Goal: Navigation & Orientation: Understand site structure

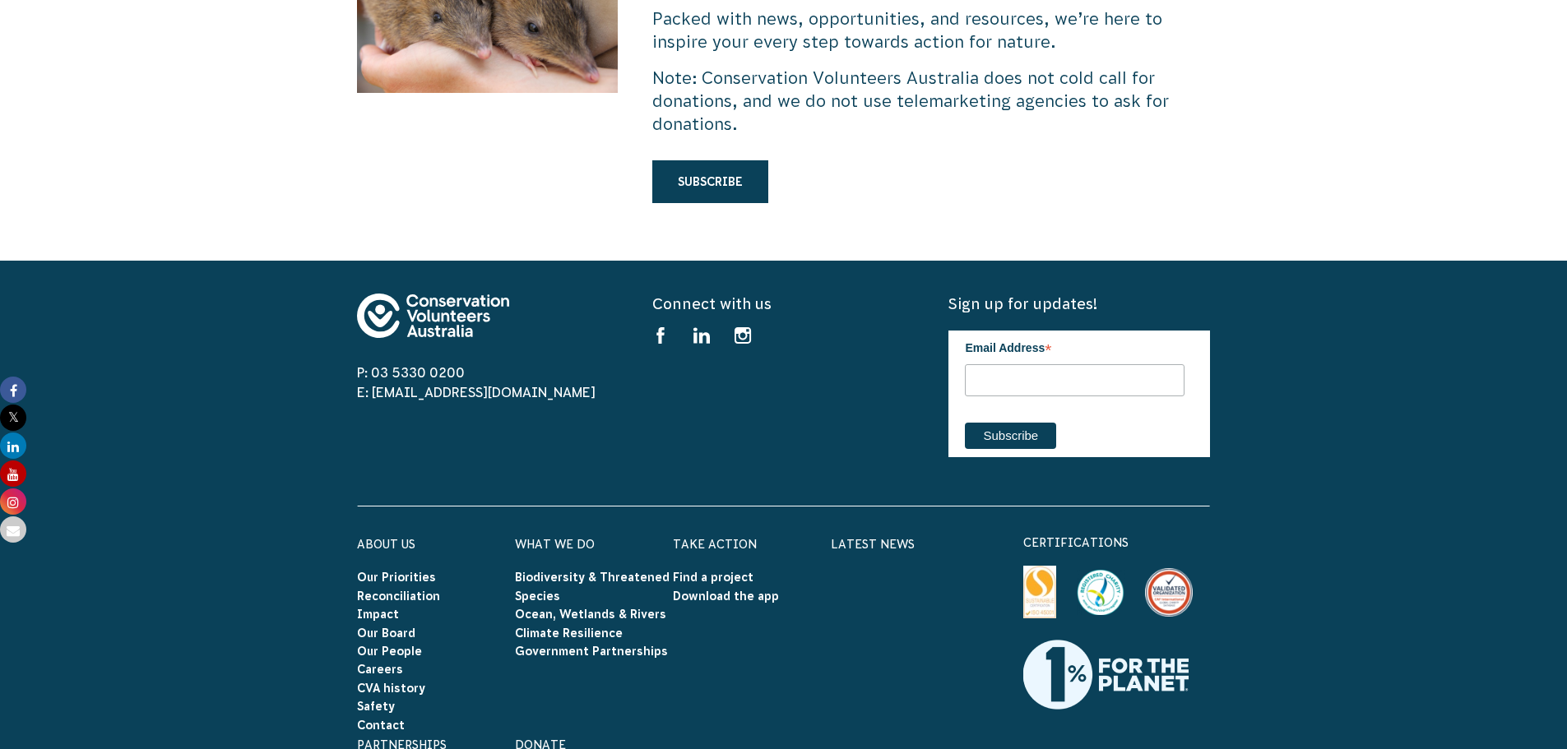
scroll to position [4934, 0]
click at [384, 662] on link "Careers" at bounding box center [380, 668] width 46 height 13
click at [545, 626] on link "Climate Resilience" at bounding box center [569, 632] width 108 height 13
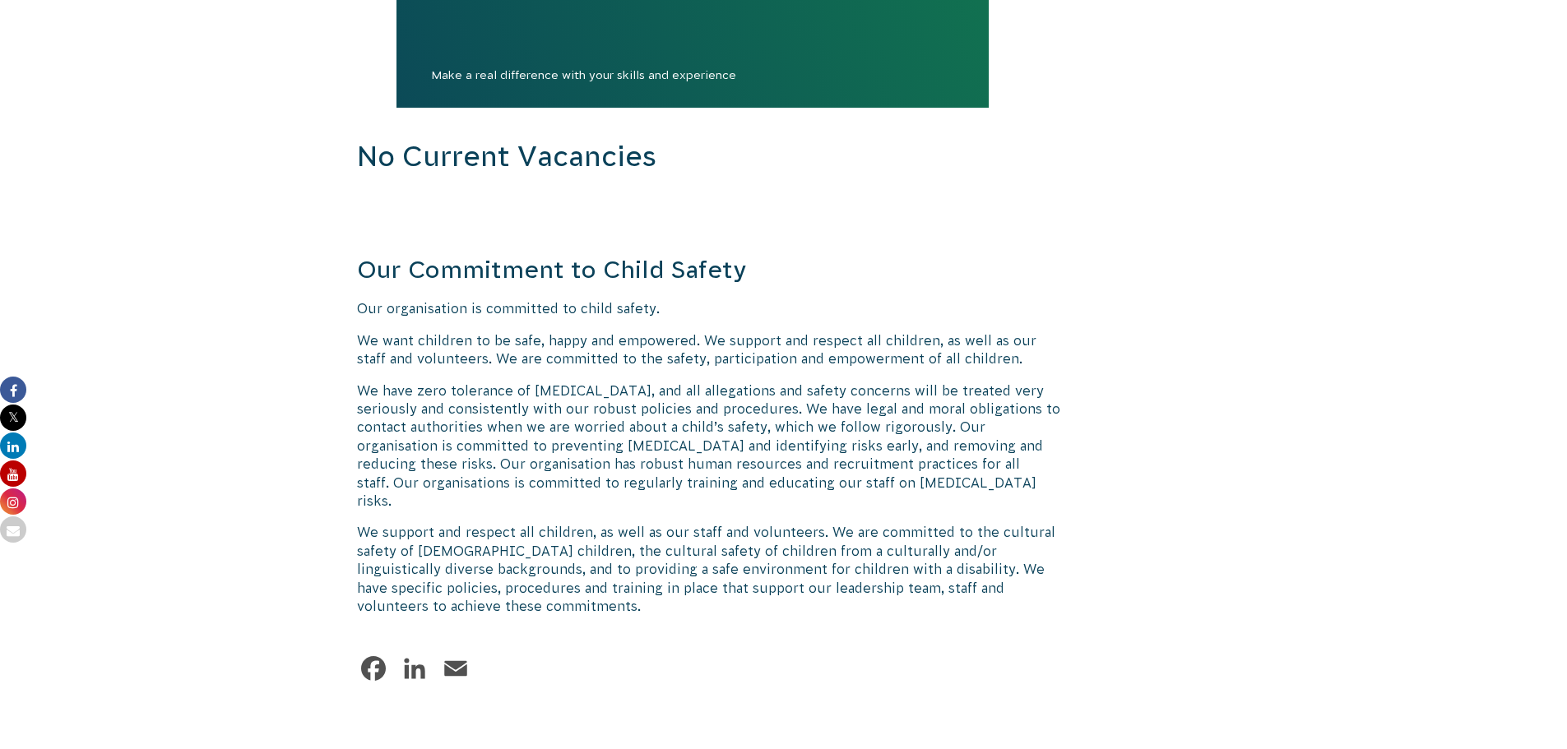
scroll to position [1974, 0]
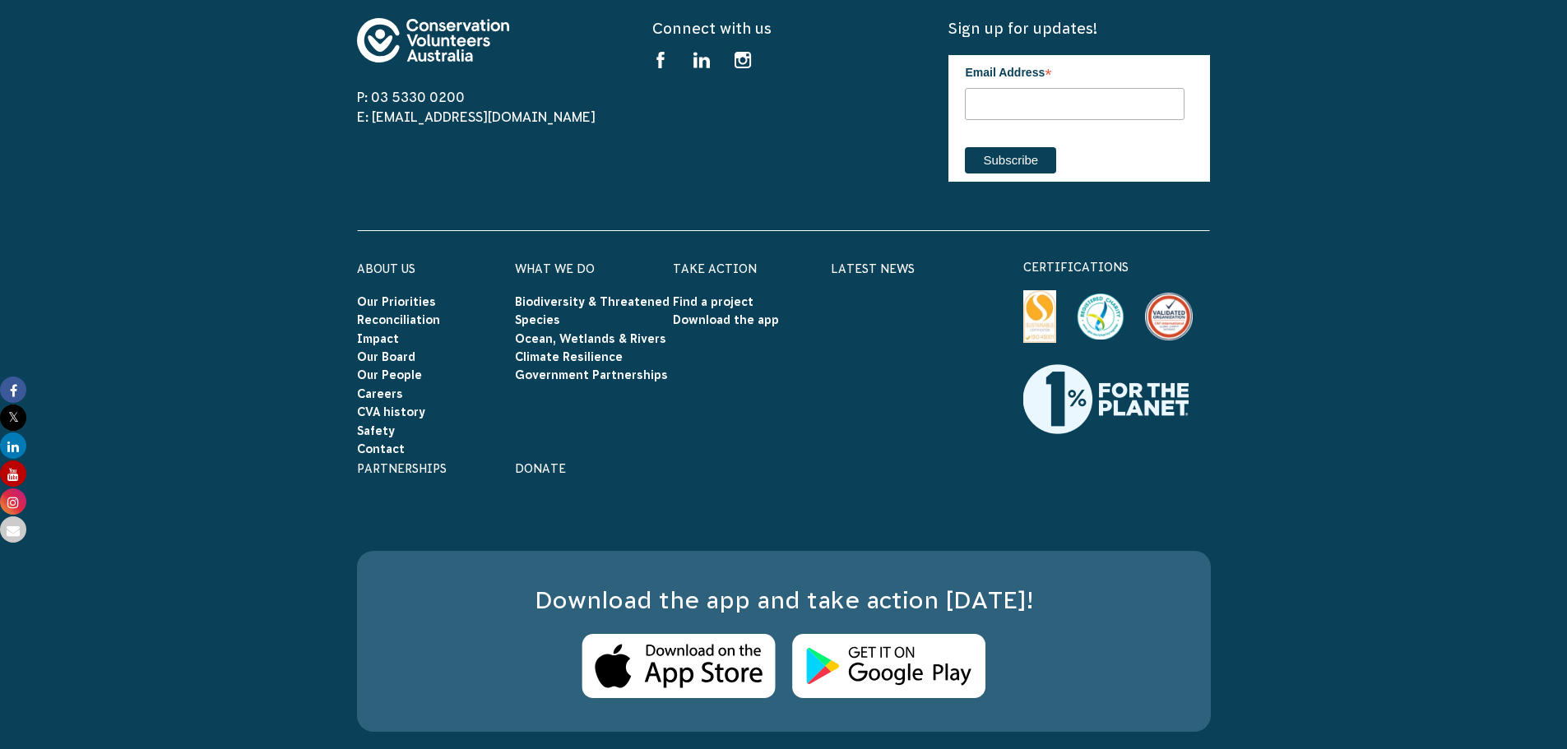
scroll to position [6536, 0]
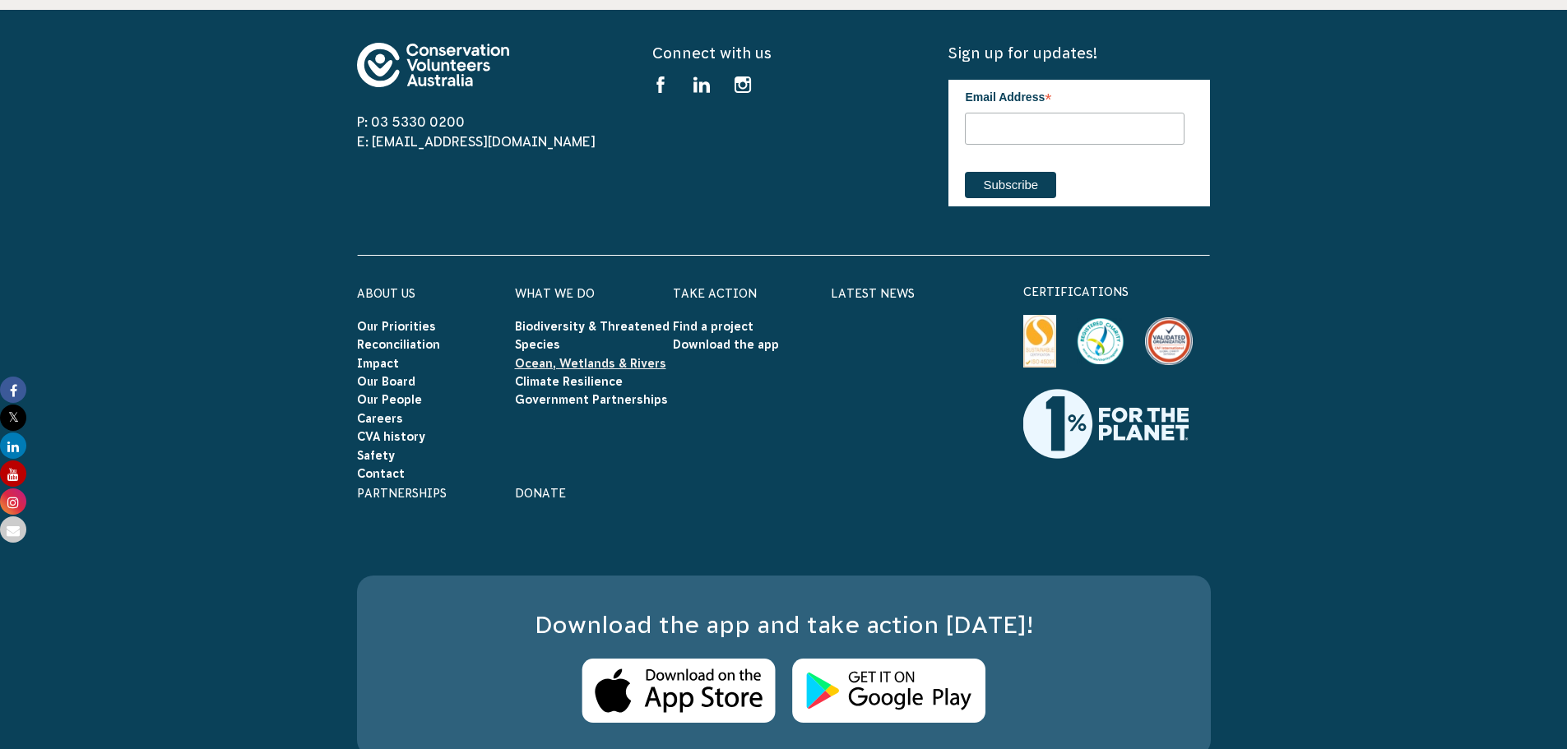
click at [549, 357] on link "Ocean, Wetlands & Rivers" at bounding box center [590, 363] width 151 height 13
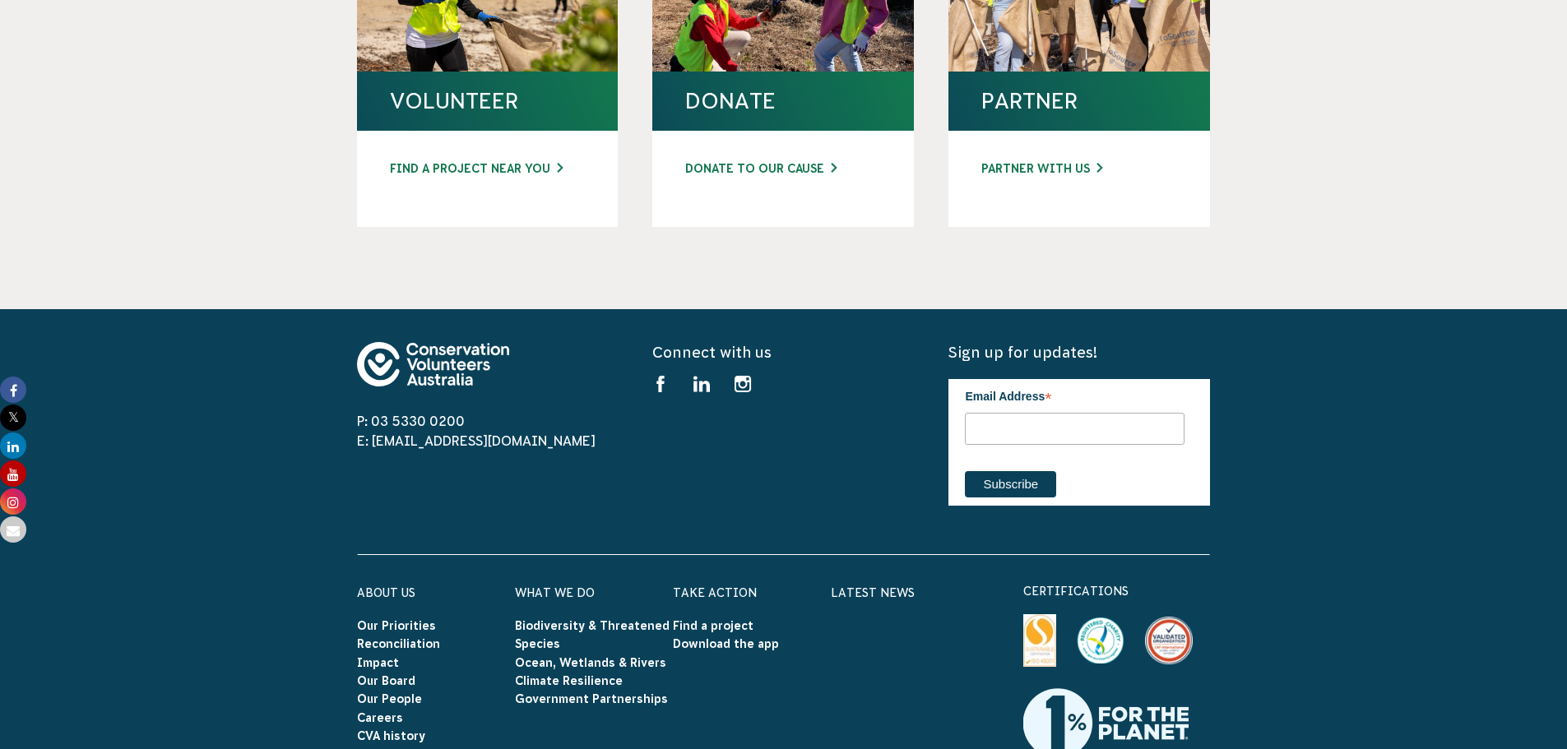
scroll to position [6427, 0]
